Goal: Browse casually

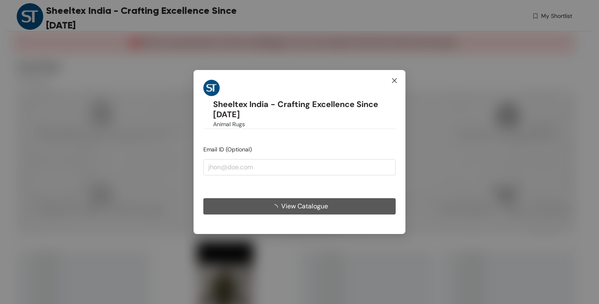
click at [396, 80] on icon "close" at bounding box center [394, 80] width 5 height 5
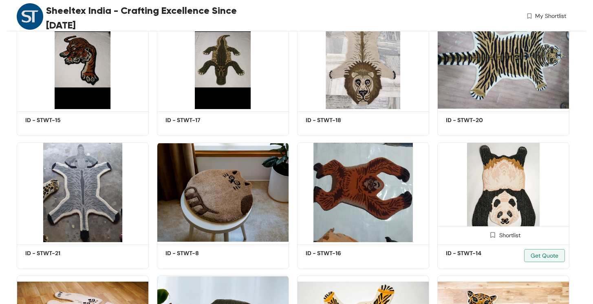
scroll to position [234, 0]
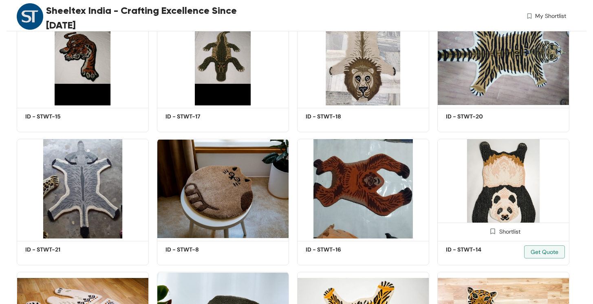
click at [498, 192] on img at bounding box center [503, 188] width 132 height 99
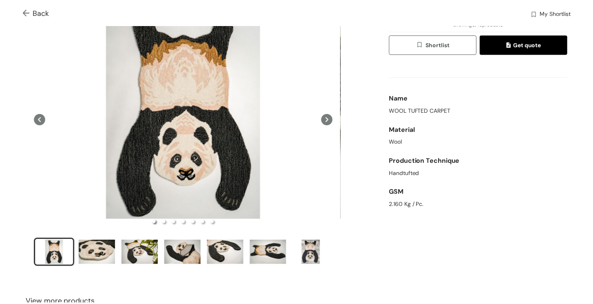
scroll to position [33, 0]
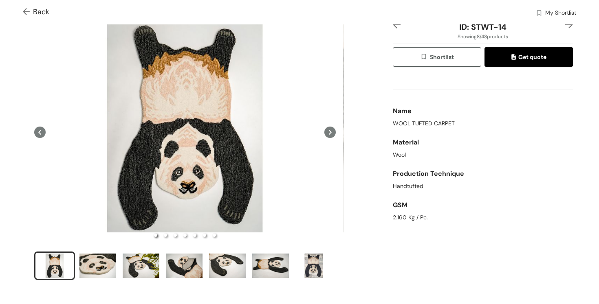
click at [328, 137] on button at bounding box center [329, 132] width 11 height 223
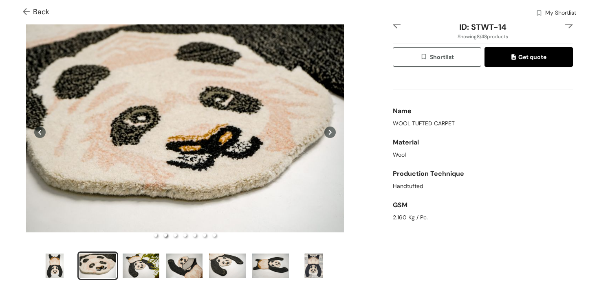
click at [328, 137] on button at bounding box center [329, 132] width 11 height 223
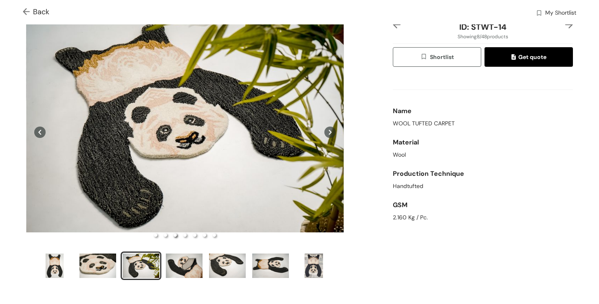
click at [328, 137] on button at bounding box center [329, 132] width 11 height 223
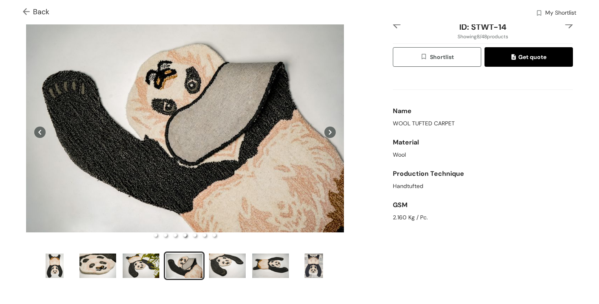
click at [328, 137] on button at bounding box center [329, 132] width 11 height 223
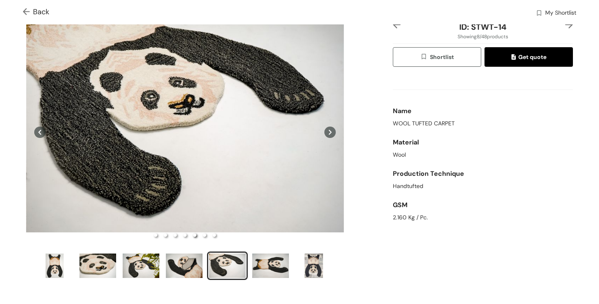
click at [328, 137] on button at bounding box center [329, 132] width 11 height 223
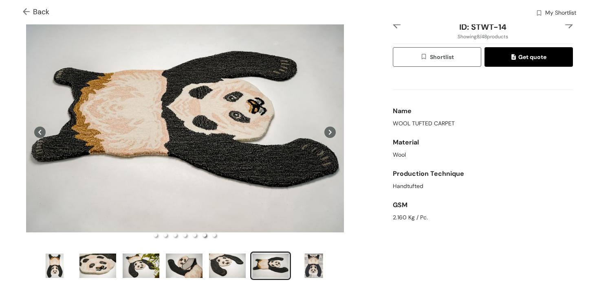
click at [328, 137] on button at bounding box center [329, 132] width 11 height 223
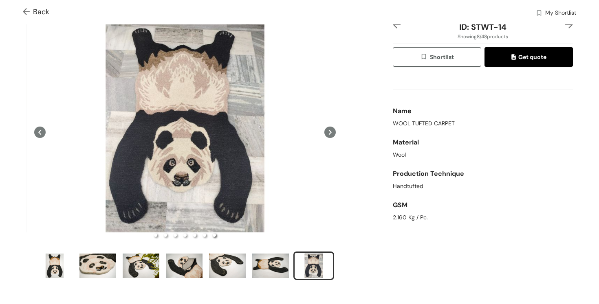
click at [328, 137] on button at bounding box center [329, 132] width 11 height 223
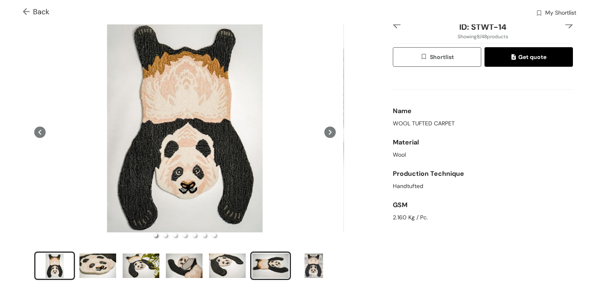
click at [272, 262] on div "slide item 6" at bounding box center [270, 266] width 37 height 24
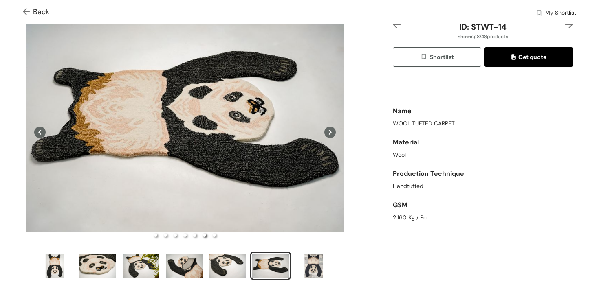
click at [26, 13] on img at bounding box center [28, 12] width 10 height 9
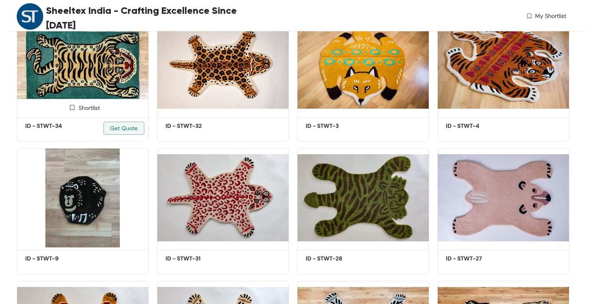
scroll to position [619, 0]
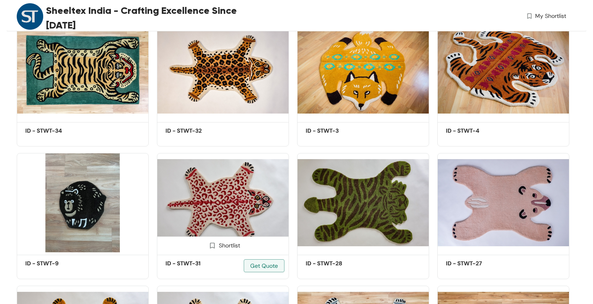
click at [220, 197] on img at bounding box center [223, 202] width 132 height 99
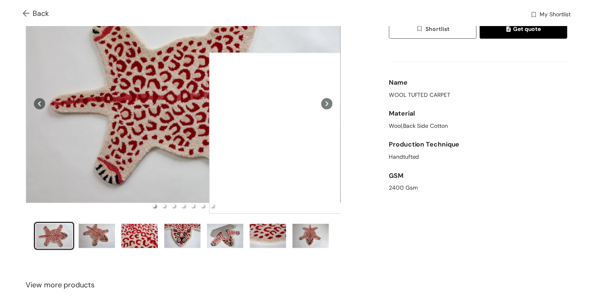
scroll to position [76, 0]
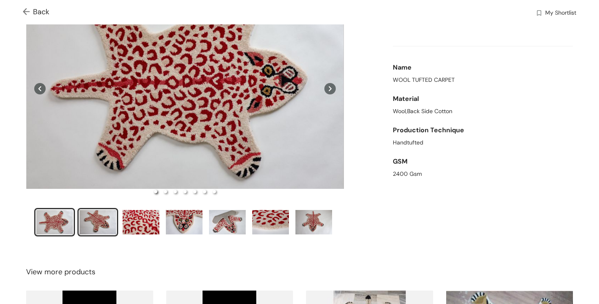
click at [108, 218] on div "slide item 2" at bounding box center [97, 222] width 37 height 24
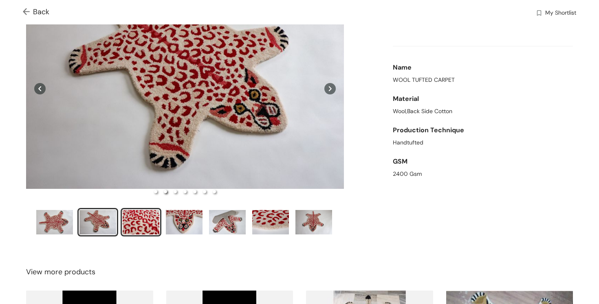
click at [143, 220] on div "slide item 3" at bounding box center [141, 222] width 37 height 24
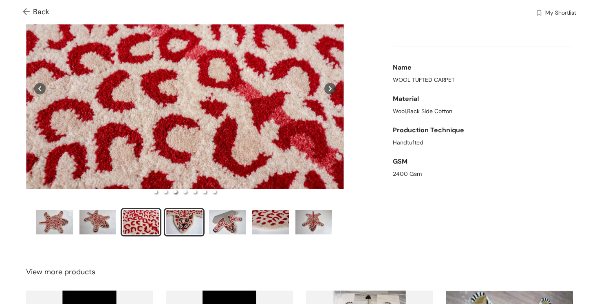
click at [186, 223] on div "slide item 4" at bounding box center [184, 222] width 37 height 24
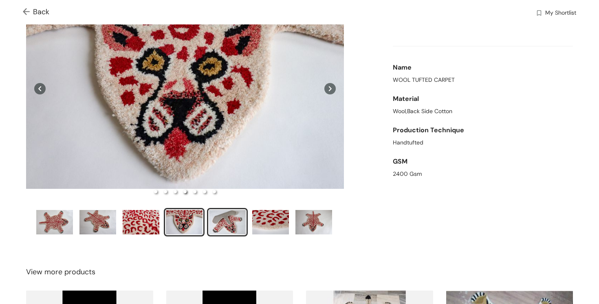
click at [226, 226] on div "slide item 5" at bounding box center [227, 222] width 37 height 24
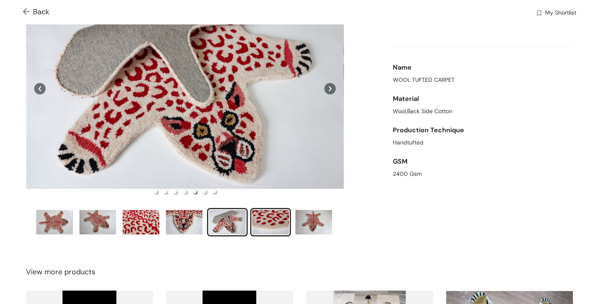
click at [265, 220] on div "slide item 6" at bounding box center [270, 222] width 37 height 24
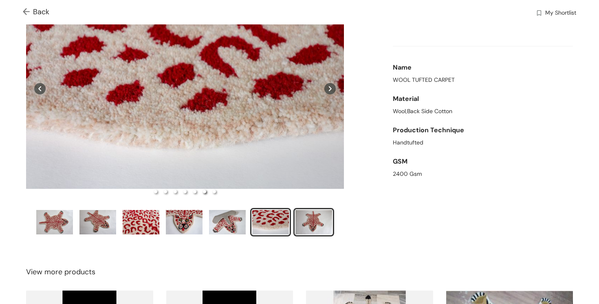
click at [299, 221] on div "slide item 7" at bounding box center [313, 222] width 37 height 24
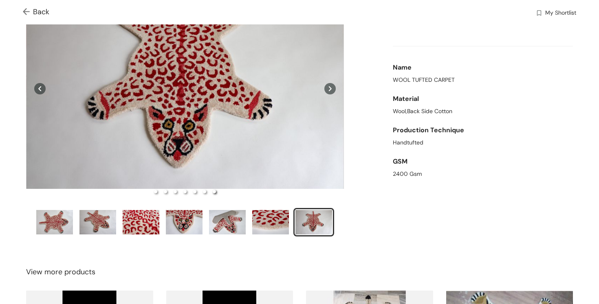
click at [325, 85] on icon at bounding box center [329, 88] width 11 height 11
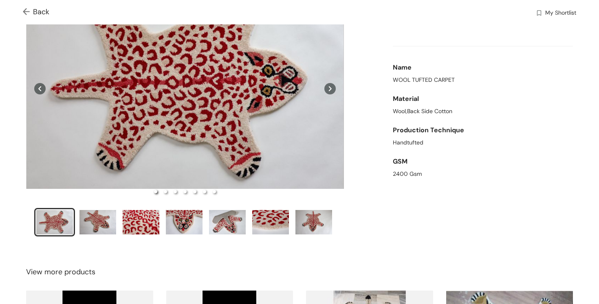
click at [27, 10] on img at bounding box center [28, 12] width 10 height 9
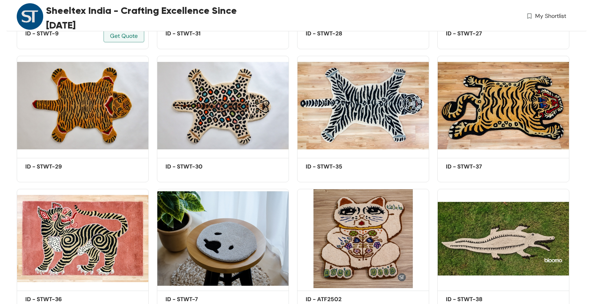
scroll to position [850, 0]
